Goal: Task Accomplishment & Management: Use online tool/utility

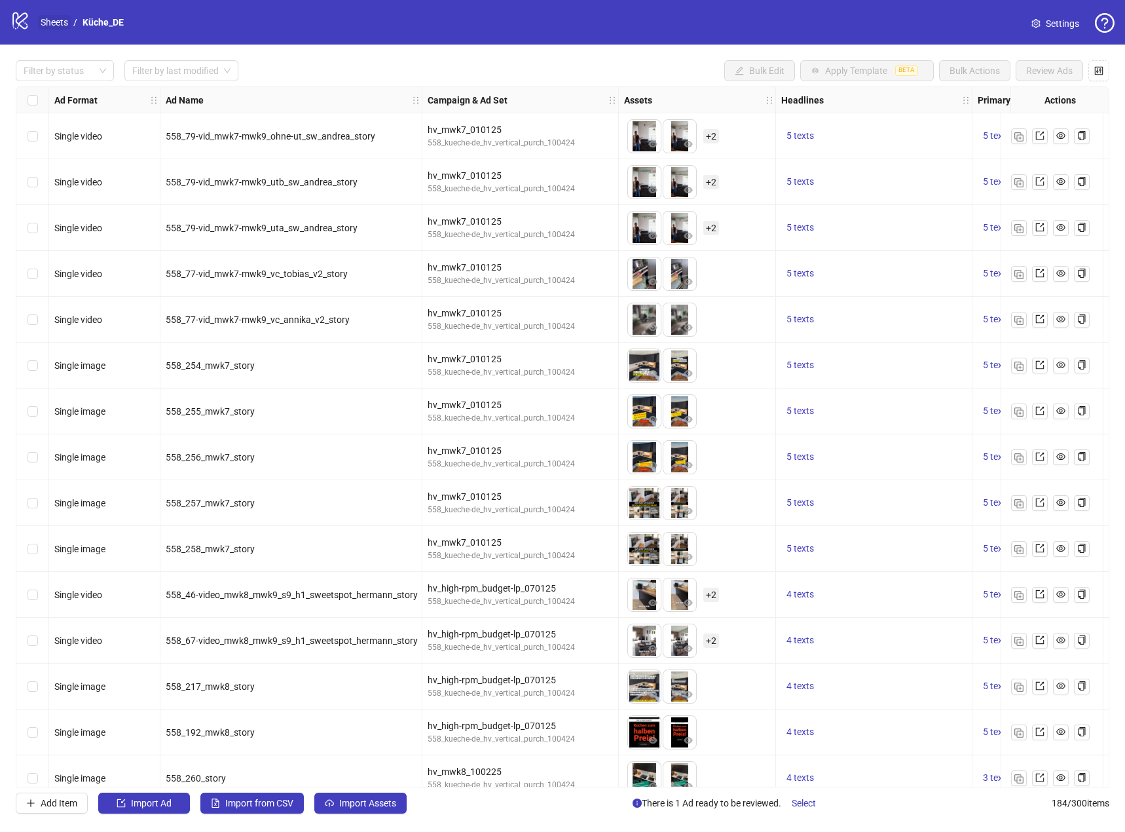
drag, startPoint x: 45, startPoint y: 31, endPoint x: 53, endPoint y: 22, distance: 11.6
click at [46, 30] on div "logo/logo-mobile Sheets / Küche_DE" at bounding box center [69, 22] width 119 height 24
click at [53, 22] on link "Sheets" at bounding box center [54, 22] width 33 height 14
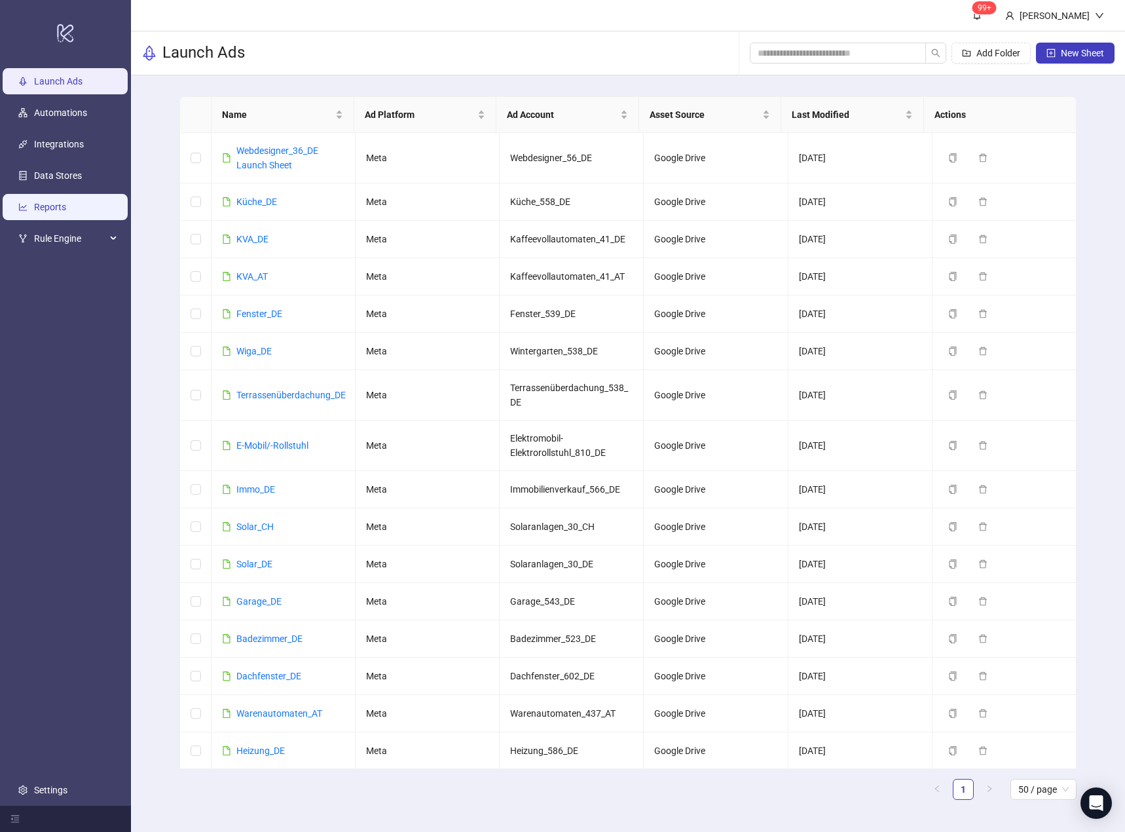
click at [61, 202] on link "Reports" at bounding box center [50, 207] width 32 height 10
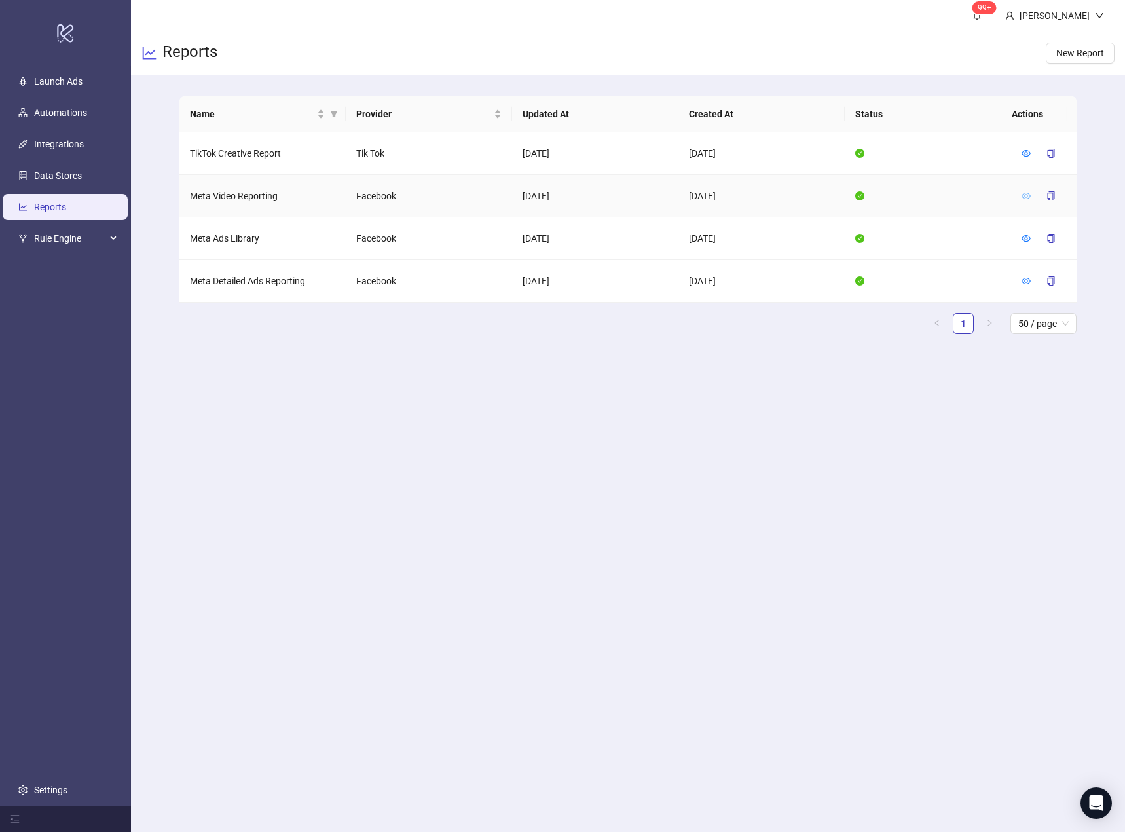
click at [1029, 196] on icon "eye" at bounding box center [1026, 195] width 9 height 9
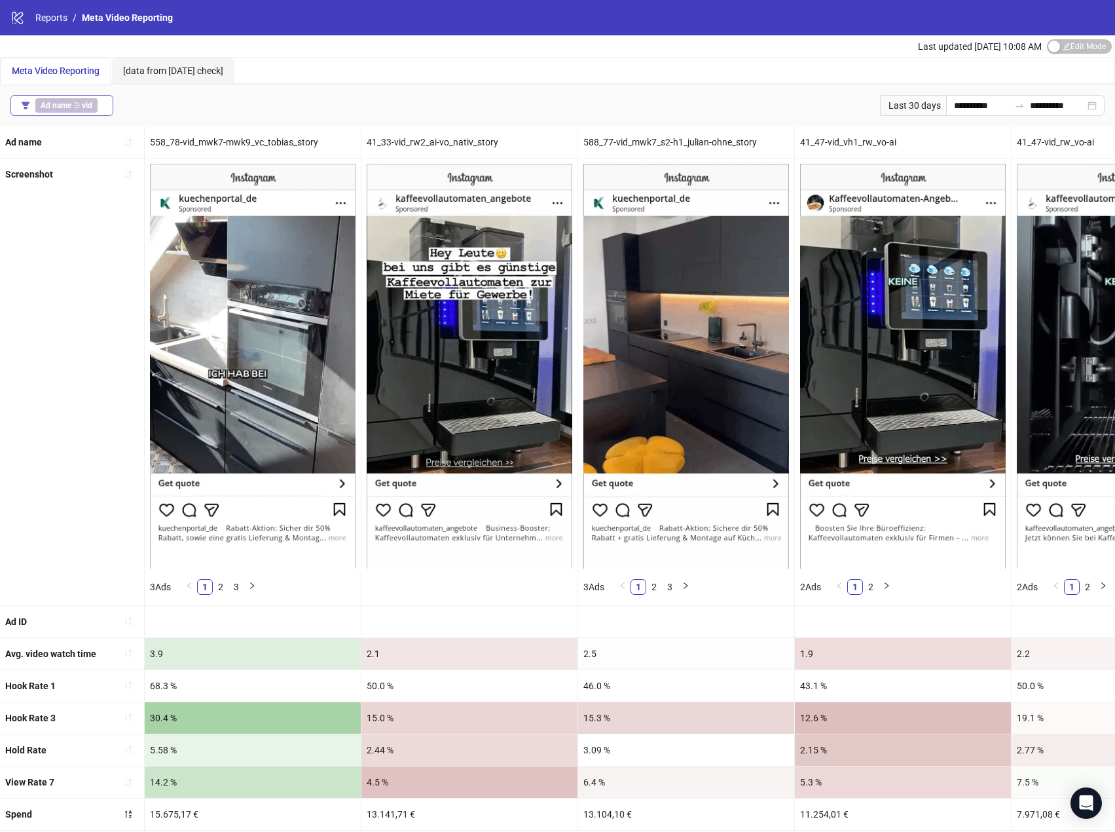
click at [86, 109] on b "vid" at bounding box center [87, 105] width 10 height 9
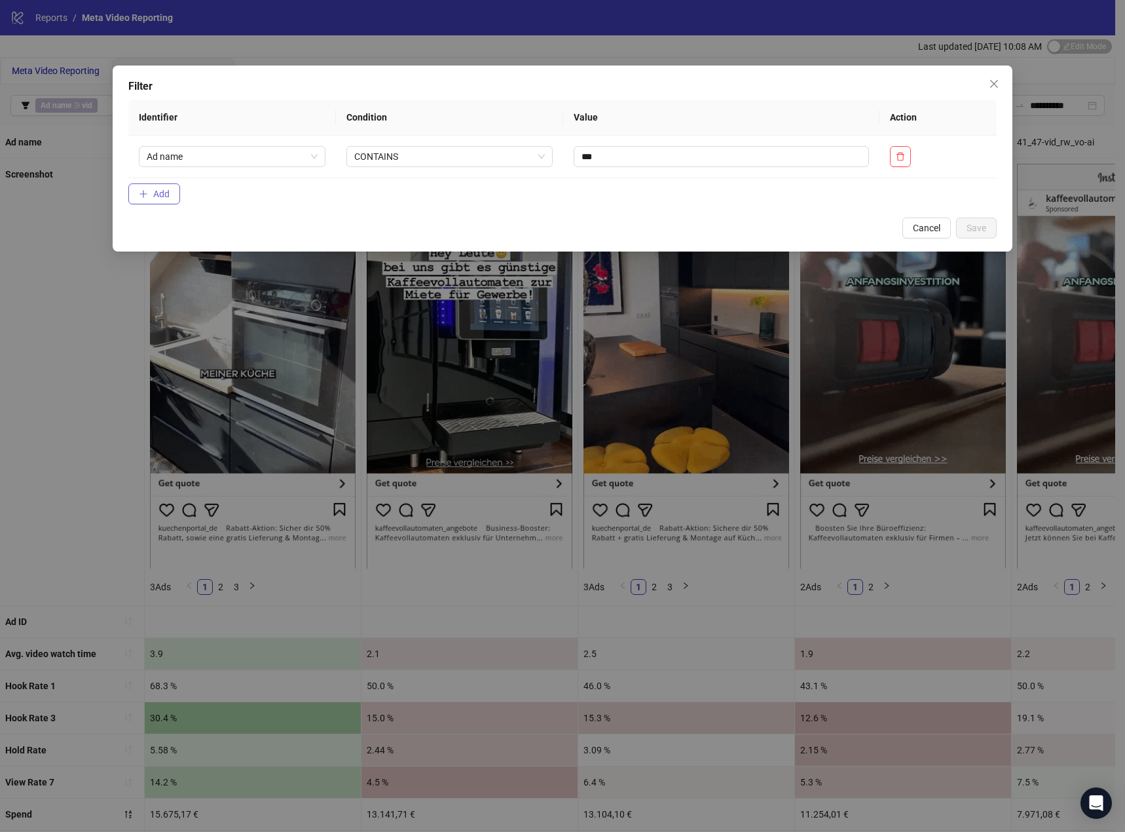
click at [145, 195] on icon "plus" at bounding box center [143, 193] width 9 height 9
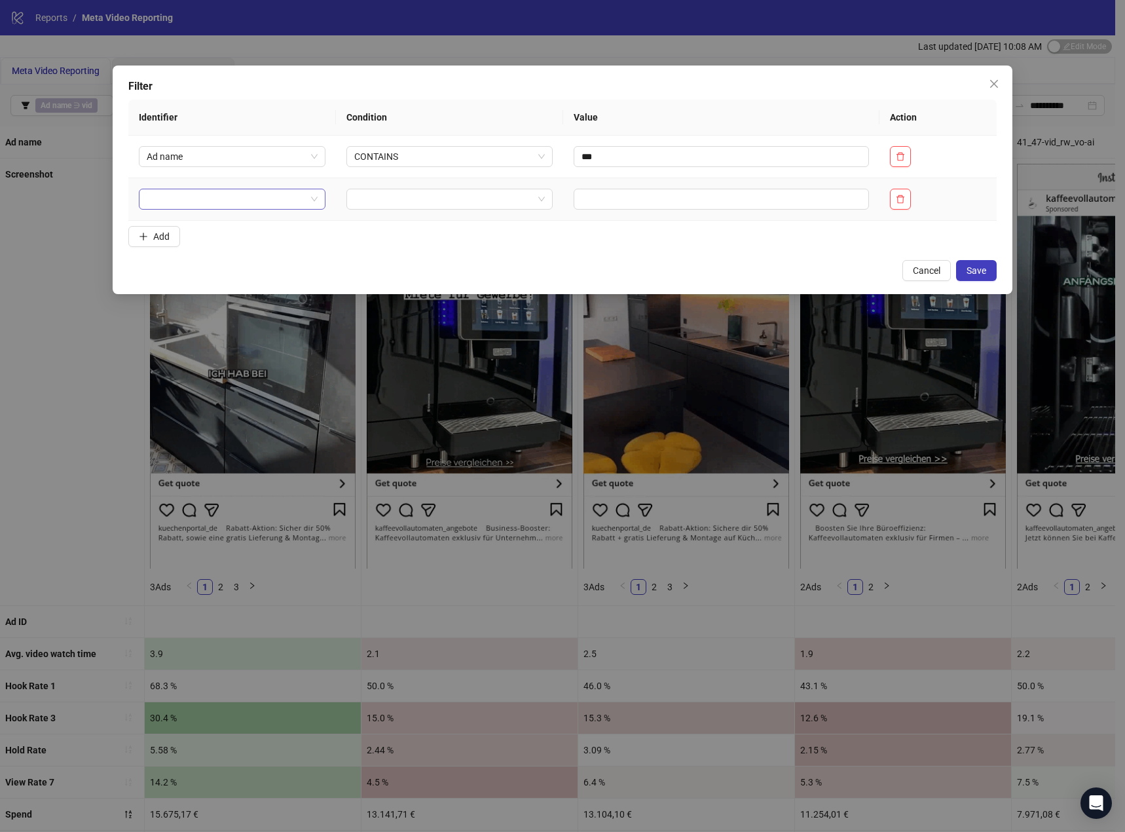
click at [166, 199] on input "search" at bounding box center [226, 199] width 159 height 20
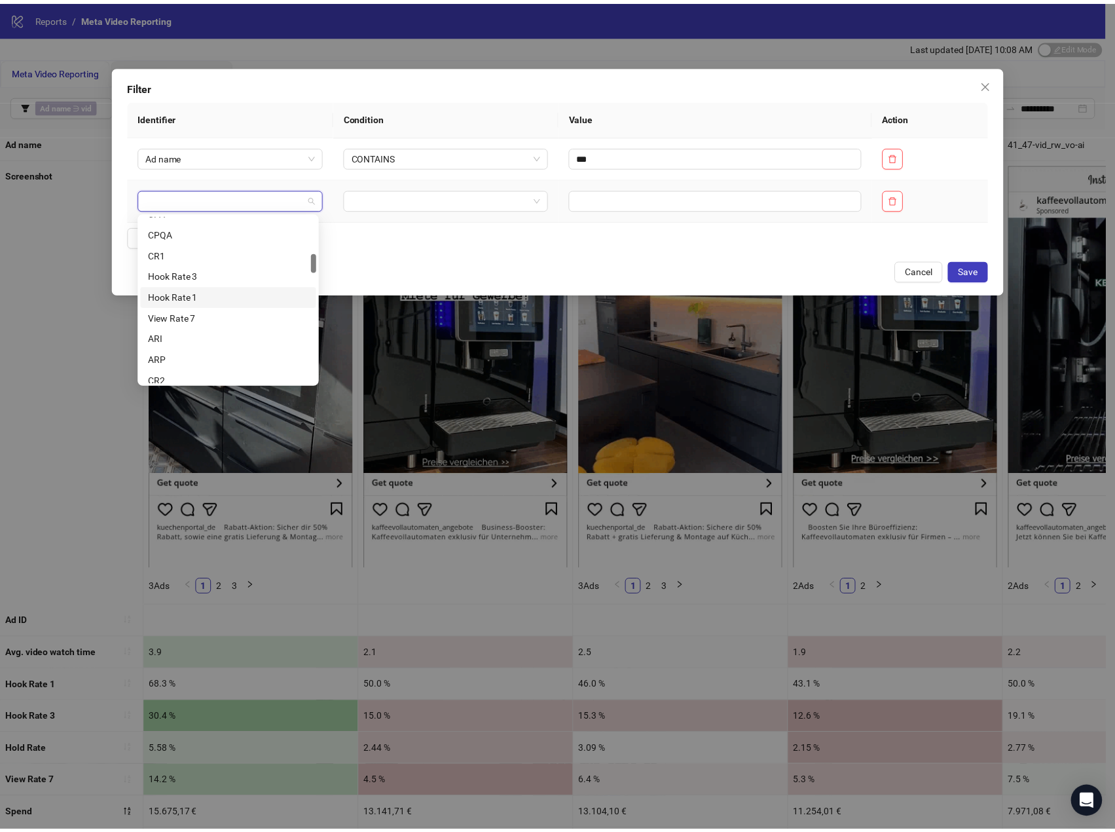
scroll to position [524, 0]
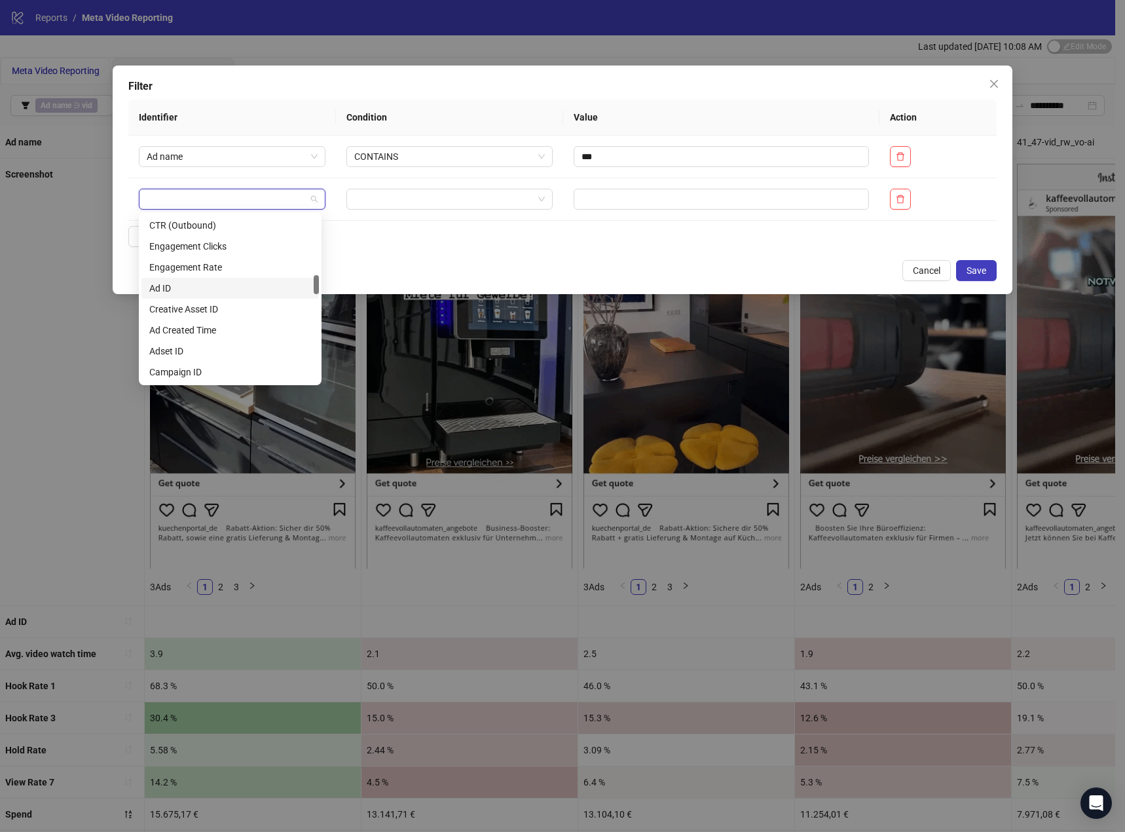
click at [992, 88] on icon "close" at bounding box center [994, 84] width 10 height 10
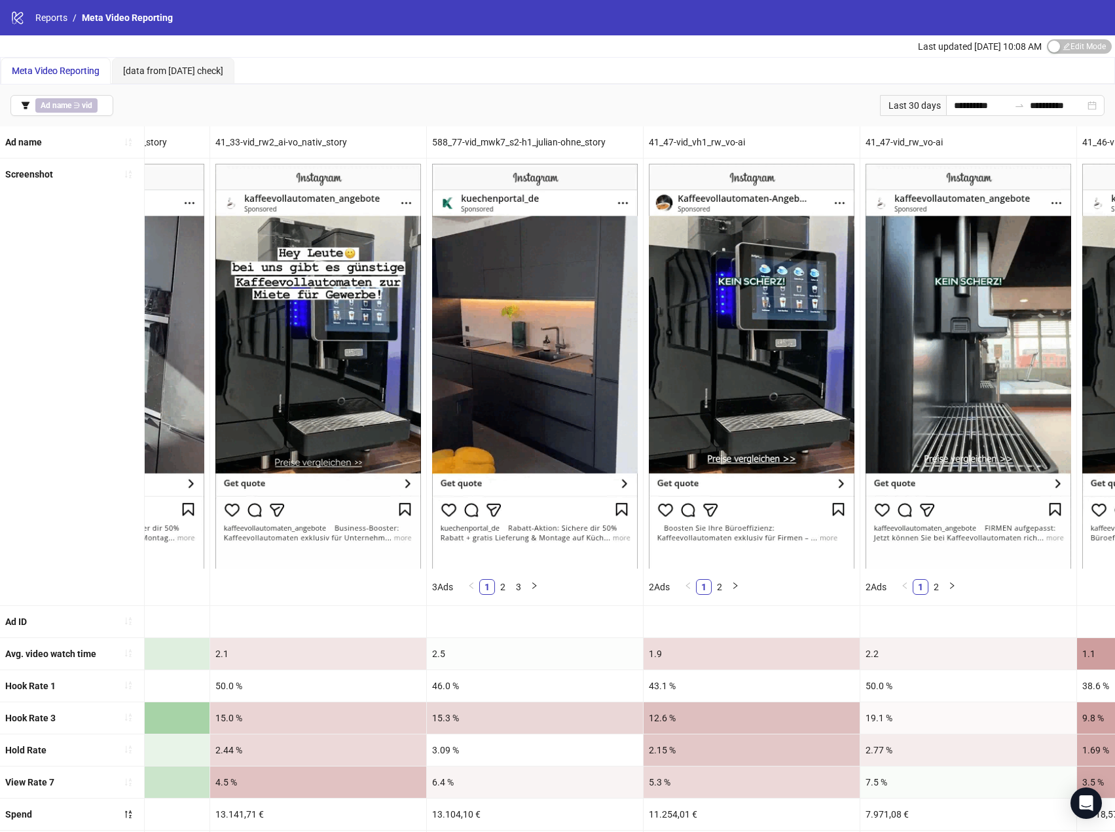
scroll to position [0, 152]
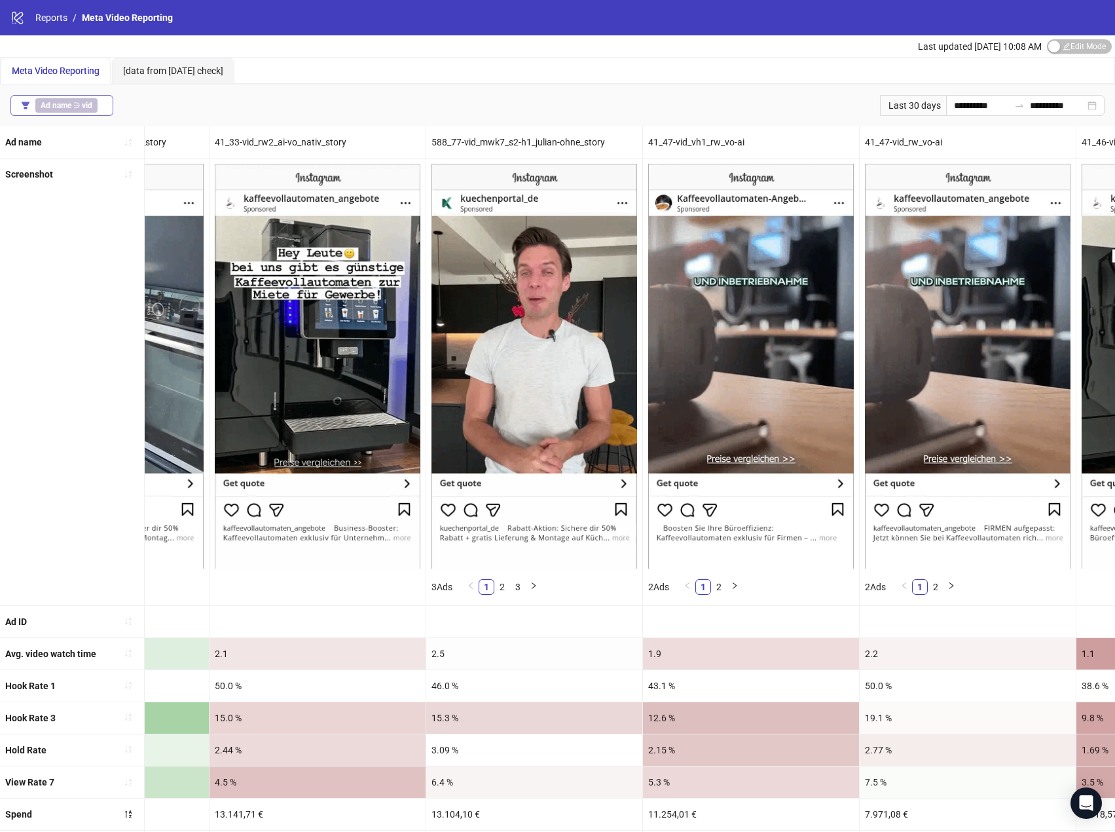
click at [56, 103] on b "Ad name" at bounding box center [56, 105] width 31 height 9
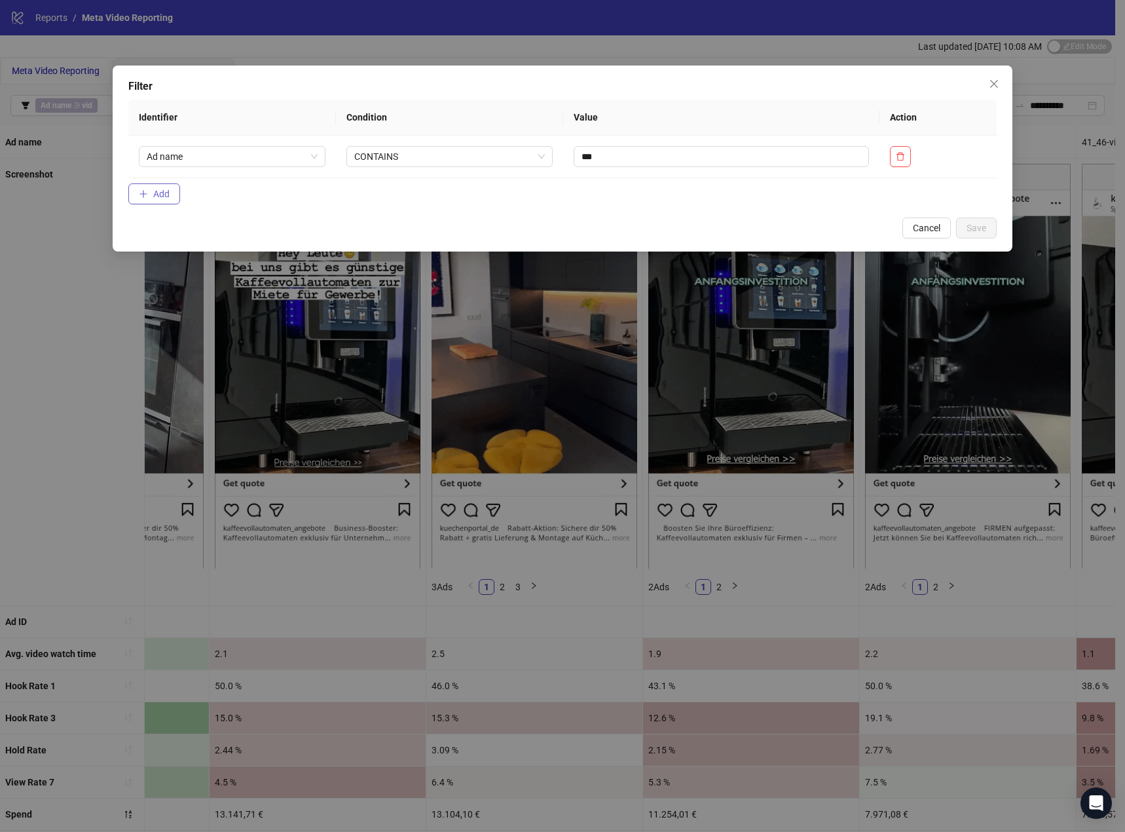
click at [150, 197] on button "Add" at bounding box center [154, 193] width 52 height 21
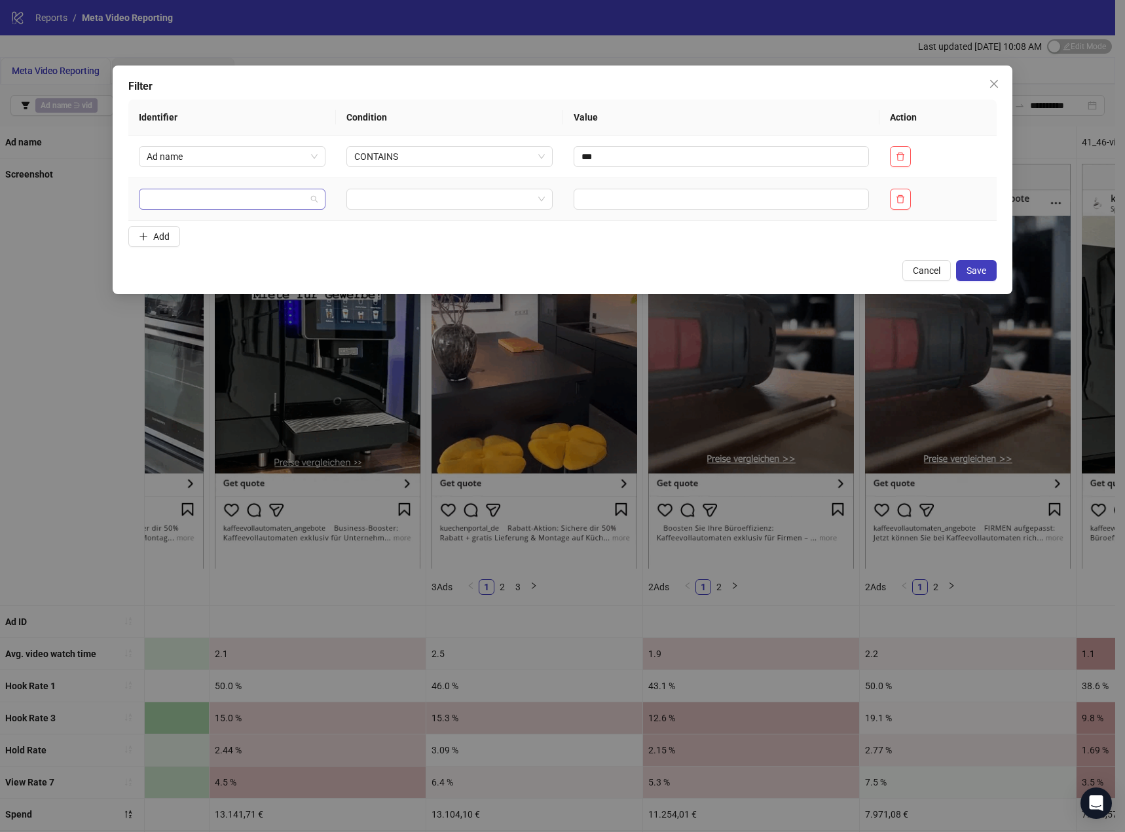
click at [164, 199] on input "search" at bounding box center [226, 199] width 159 height 20
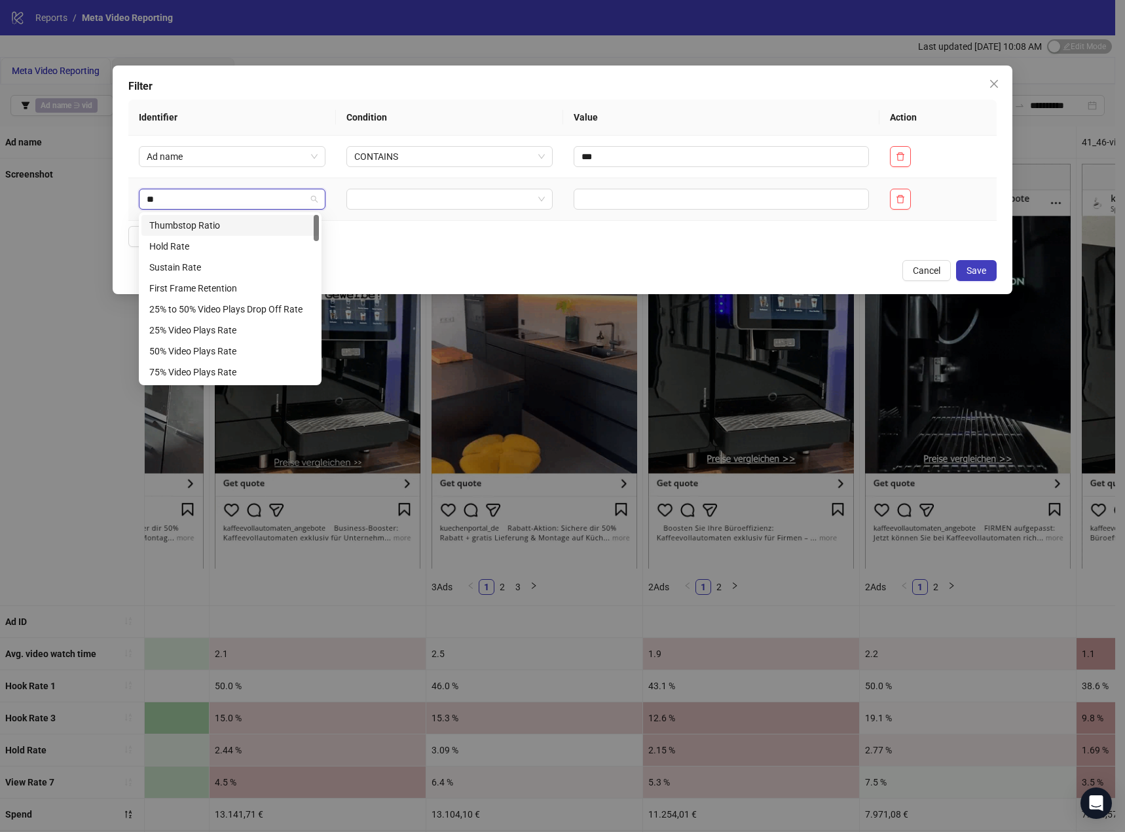
type input "***"
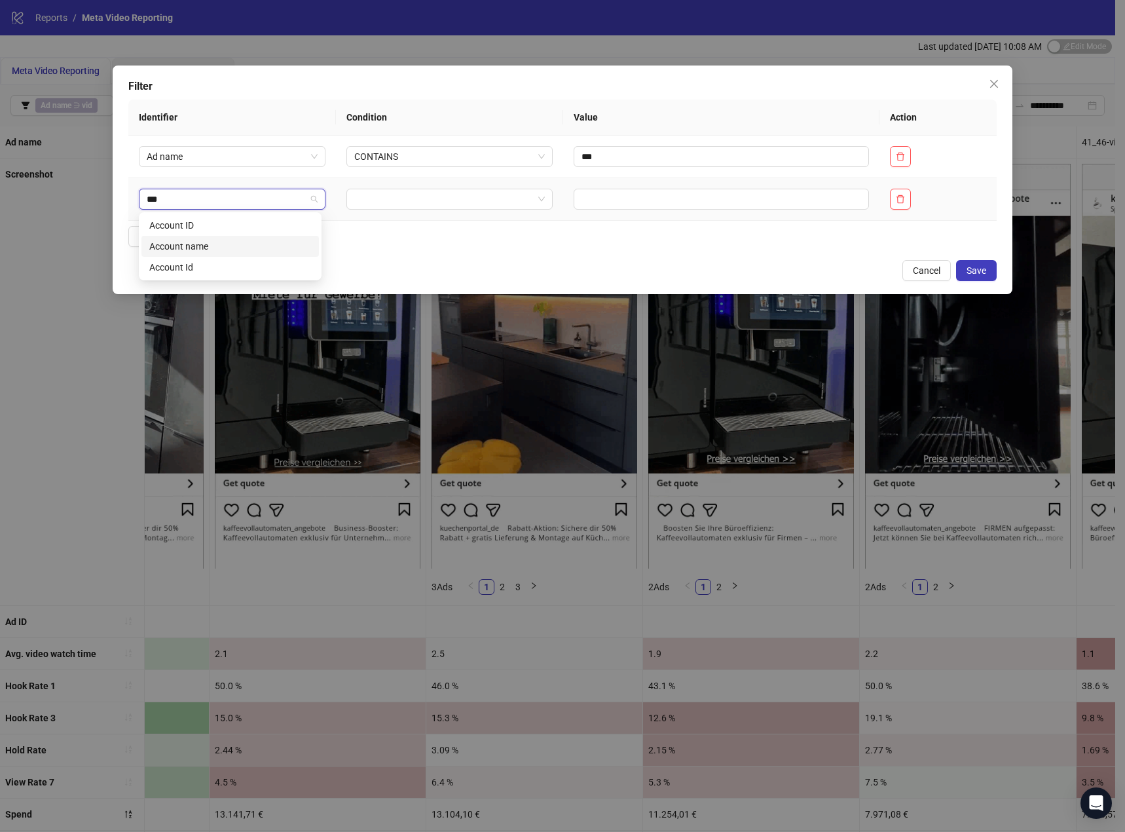
click at [183, 242] on div "Account name" at bounding box center [230, 246] width 162 height 14
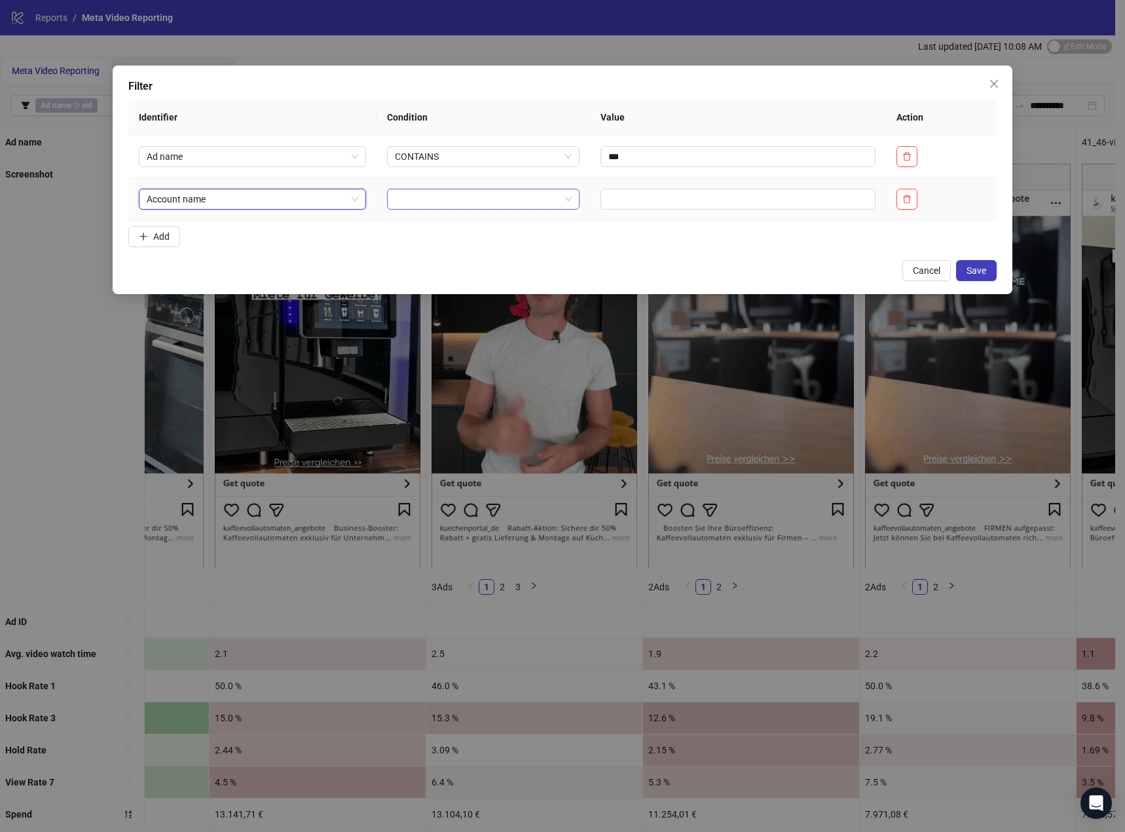
click at [493, 206] on input "search" at bounding box center [477, 199] width 165 height 20
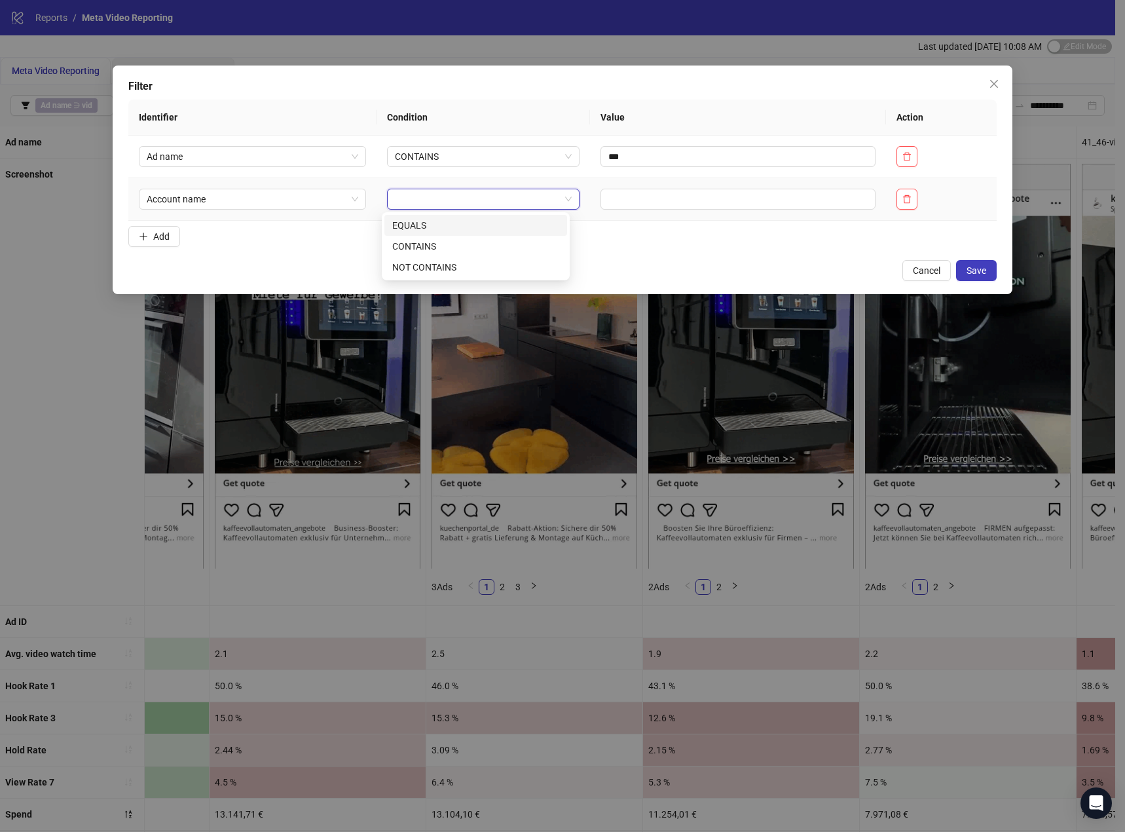
click at [479, 227] on div "EQUALS" at bounding box center [475, 225] width 167 height 14
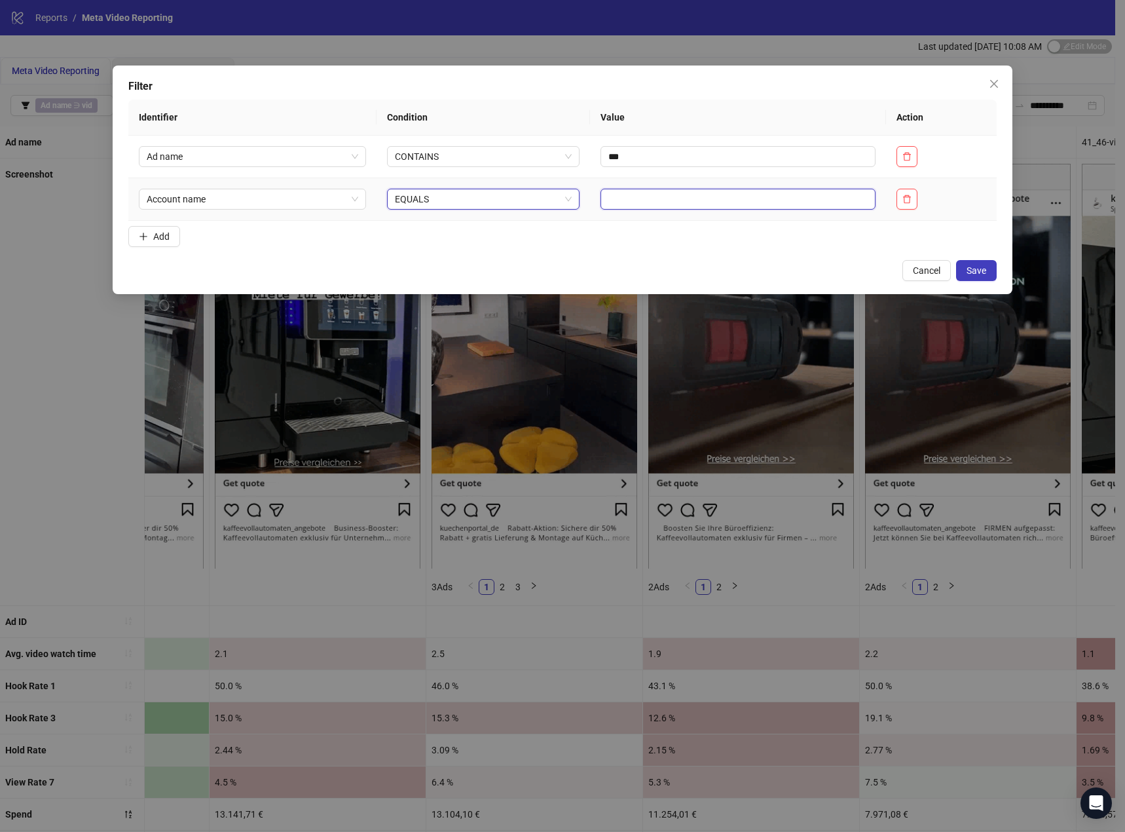
click at [637, 195] on input "text" at bounding box center [739, 199] width 276 height 21
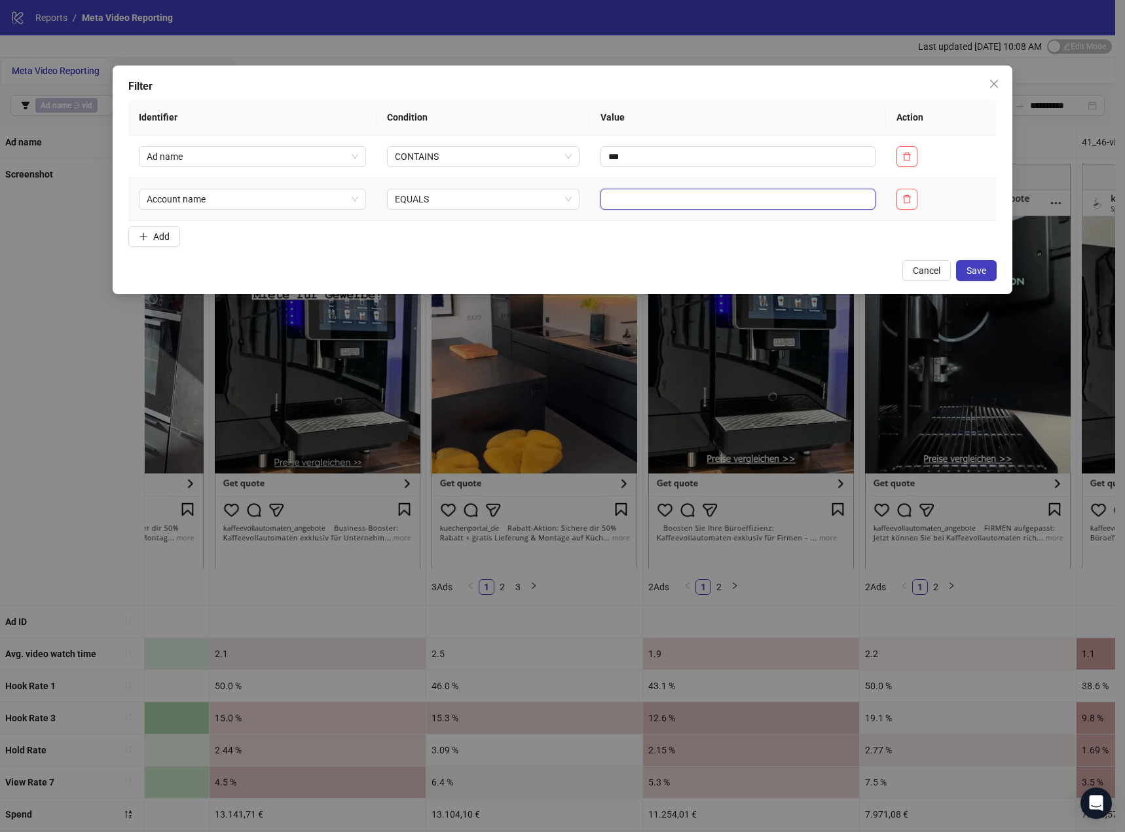
click at [637, 195] on input "text" at bounding box center [739, 199] width 276 height 21
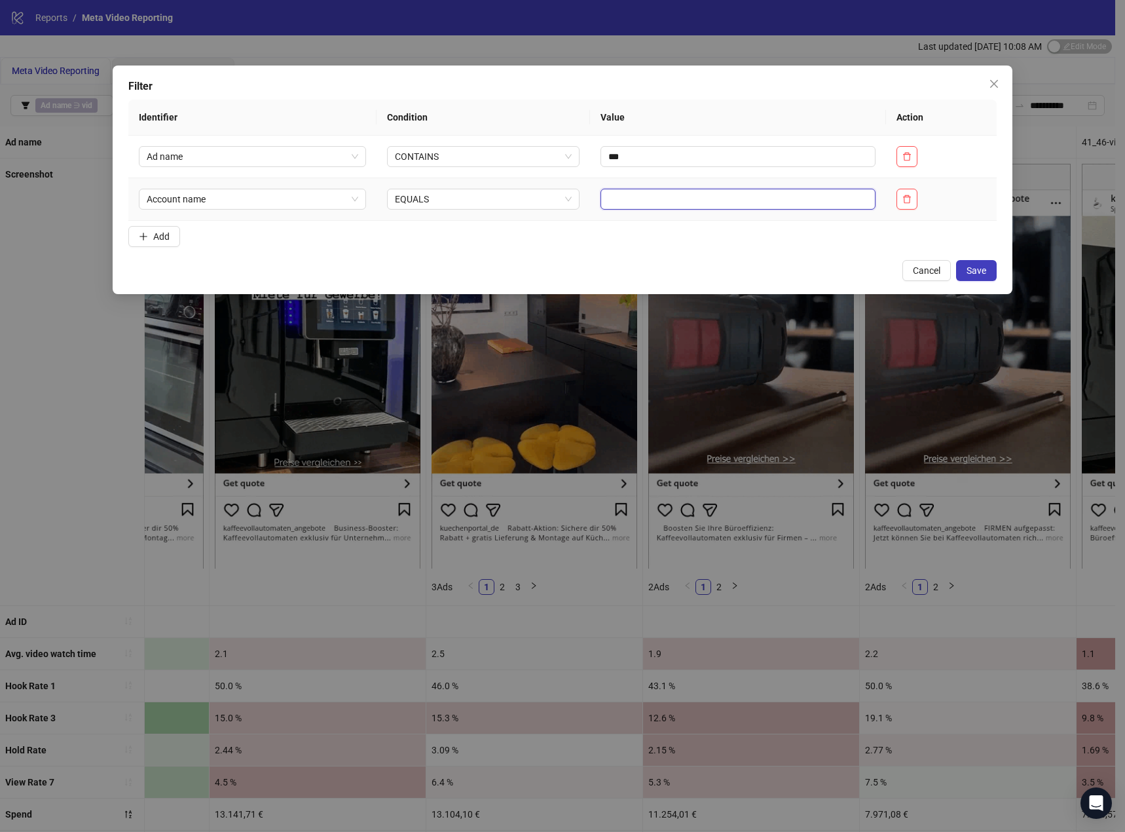
click at [637, 195] on input "text" at bounding box center [739, 199] width 276 height 21
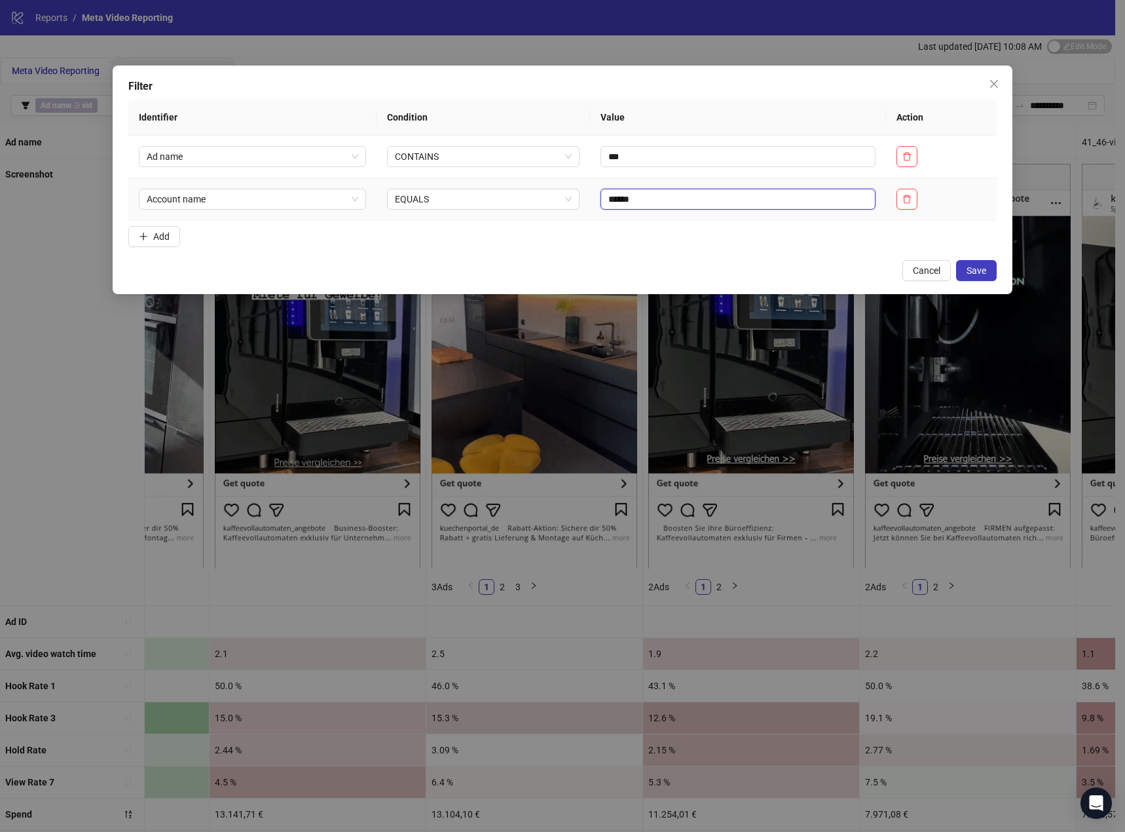
type input "******"
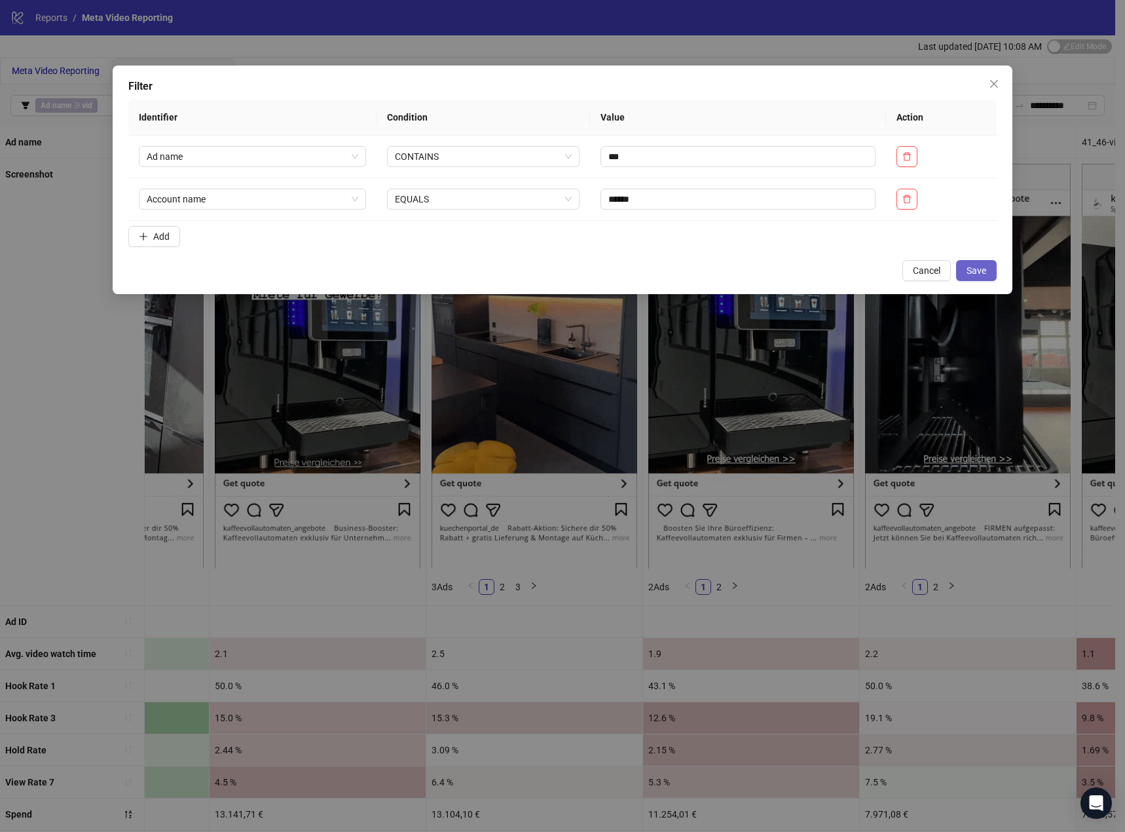
click at [970, 265] on span "Save" at bounding box center [977, 270] width 20 height 10
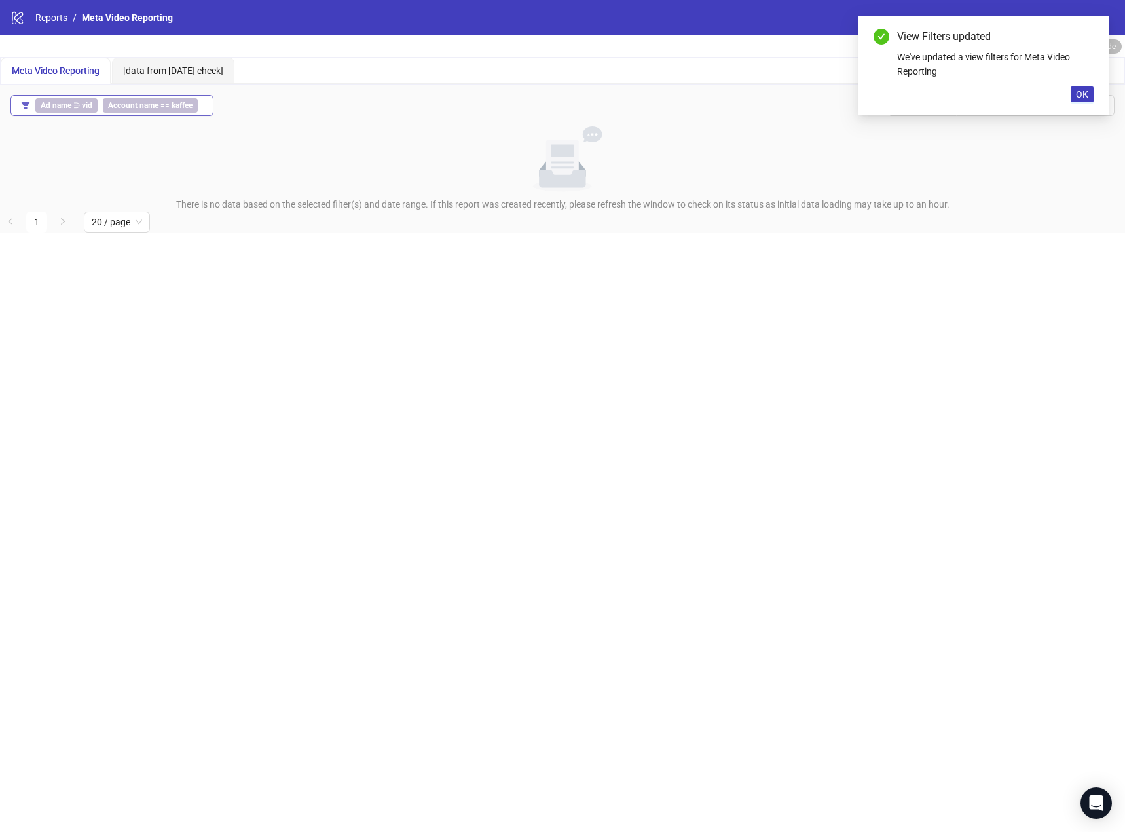
click at [118, 102] on b "Account name" at bounding box center [133, 105] width 50 height 9
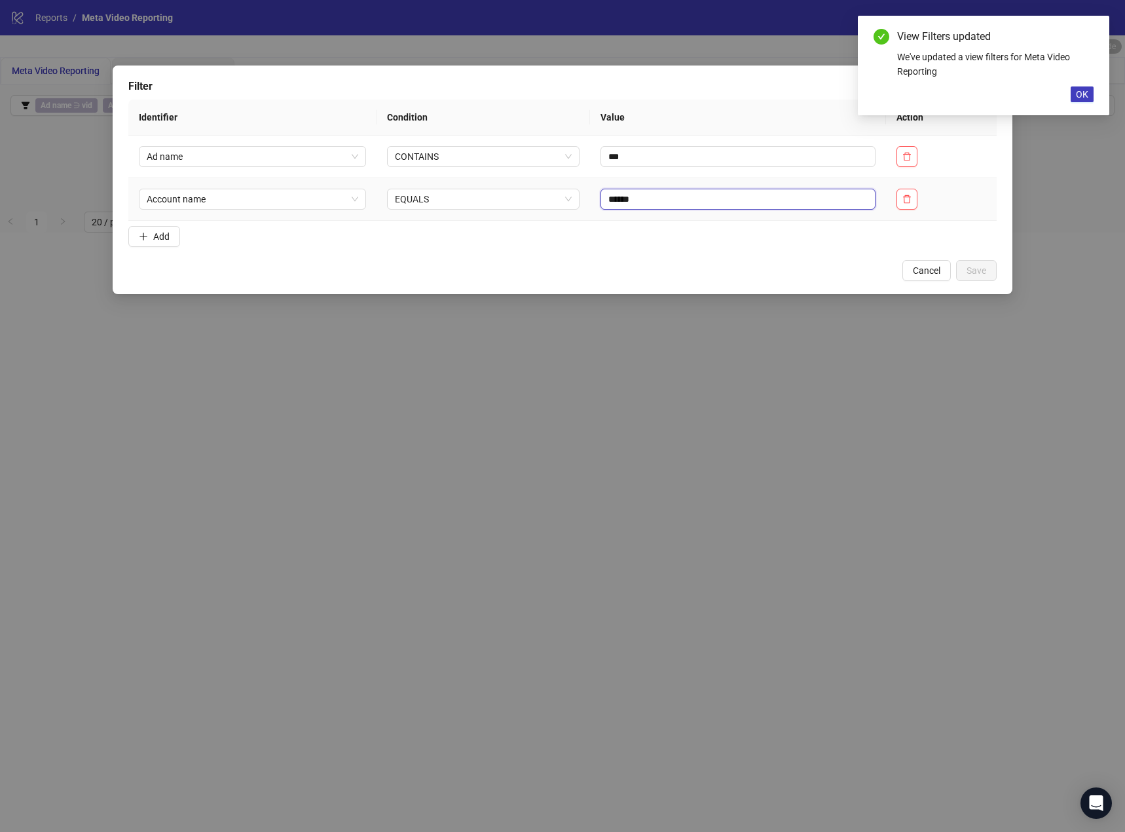
click at [601, 198] on input "******" at bounding box center [739, 199] width 276 height 21
click at [467, 206] on span "EQUALS" at bounding box center [483, 199] width 177 height 20
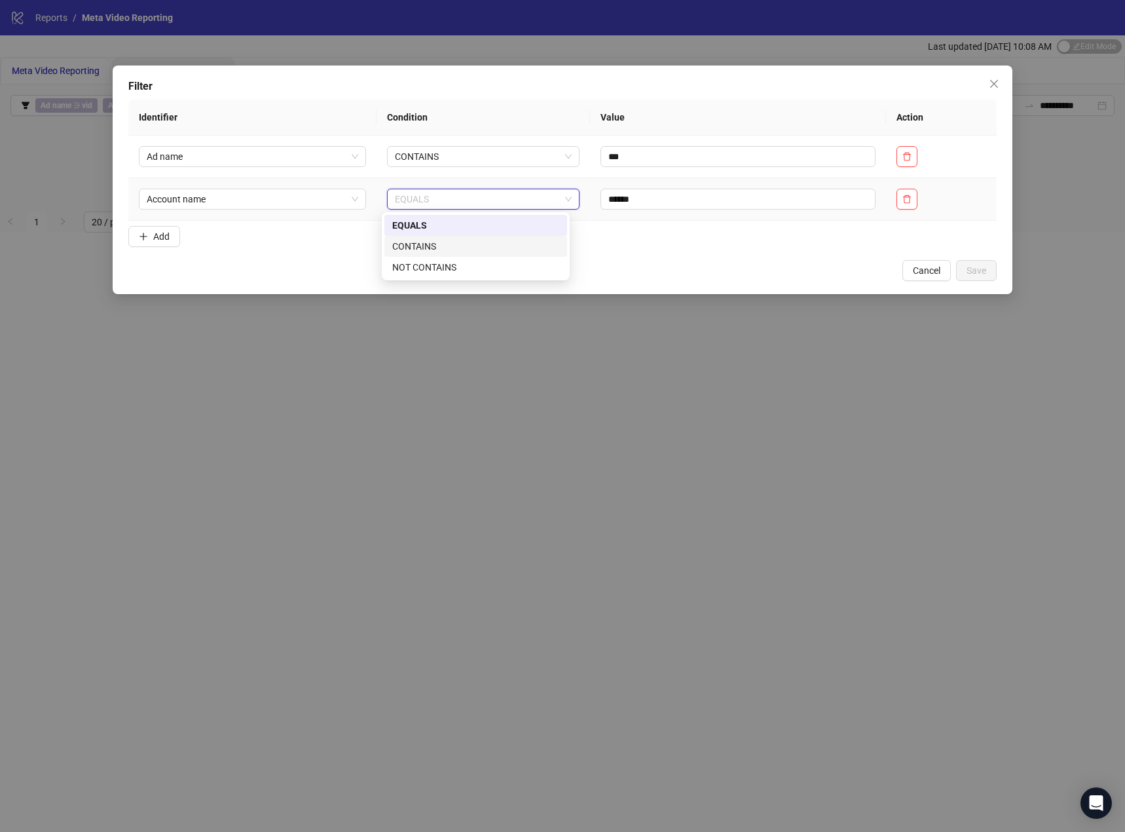
click at [455, 247] on div "CONTAINS" at bounding box center [475, 246] width 167 height 14
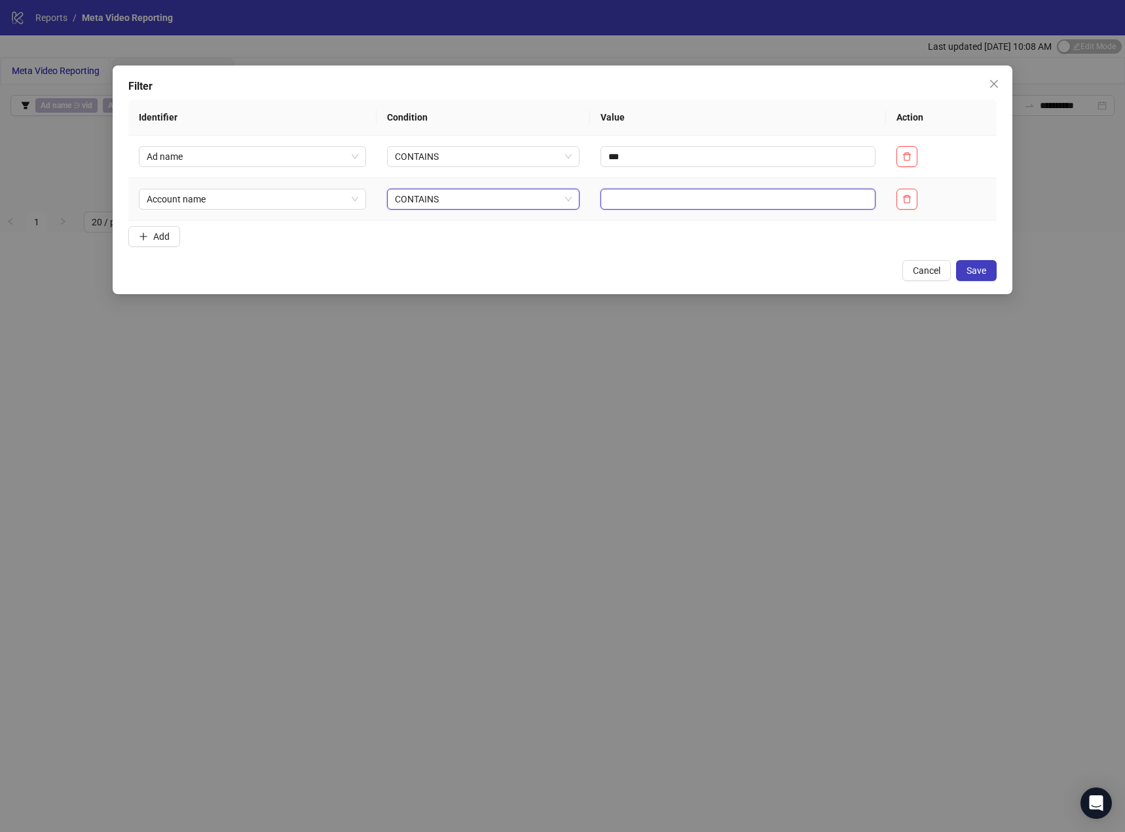
click at [608, 195] on input "text" at bounding box center [739, 199] width 276 height 21
type input "******"
click at [983, 273] on span "Save" at bounding box center [977, 270] width 20 height 10
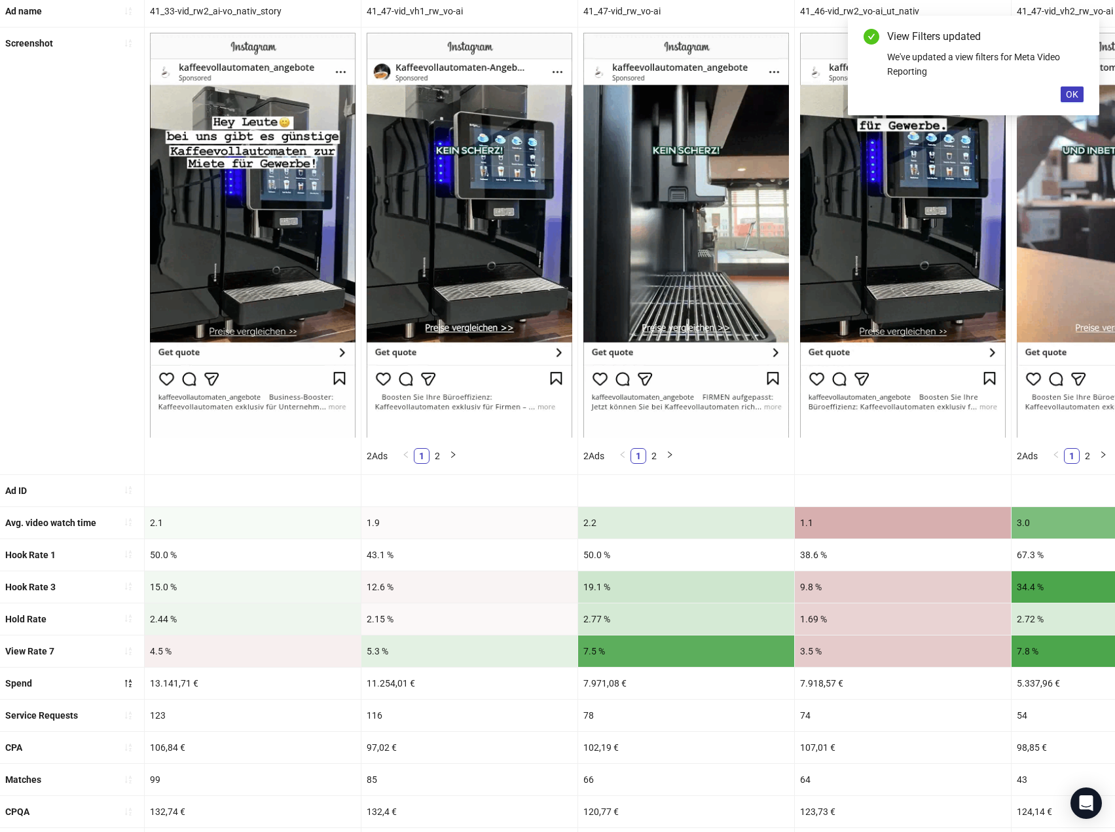
scroll to position [66, 0]
